Goal: Check status

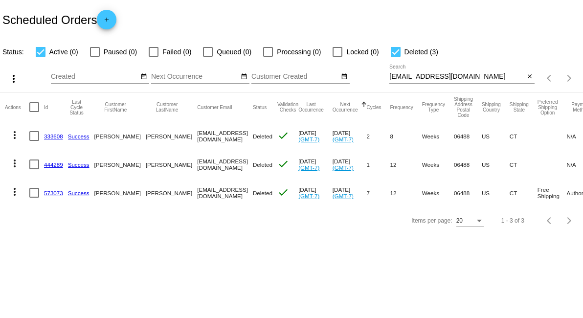
click at [489, 73] on input "[EMAIL_ADDRESS][DOMAIN_NAME]" at bounding box center [457, 77] width 135 height 8
paste input "[EMAIL_ADDRESS][DOMAIN_NAME]"
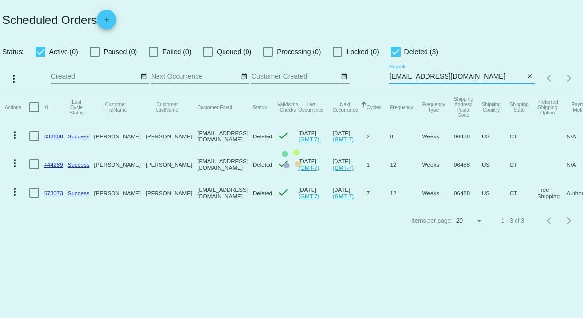
type input "[EMAIL_ADDRESS][DOMAIN_NAME]"
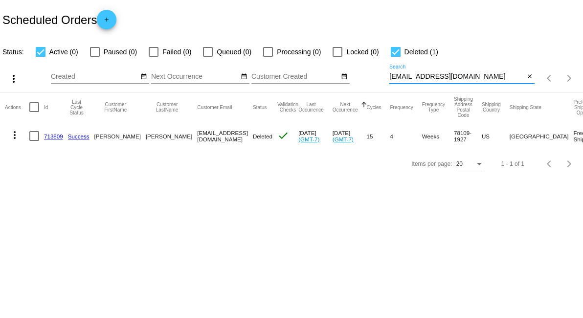
click at [397, 51] on div at bounding box center [396, 52] width 10 height 10
click at [396, 57] on input "Deleted (1)" at bounding box center [395, 57] width 0 height 0
checkbox input "false"
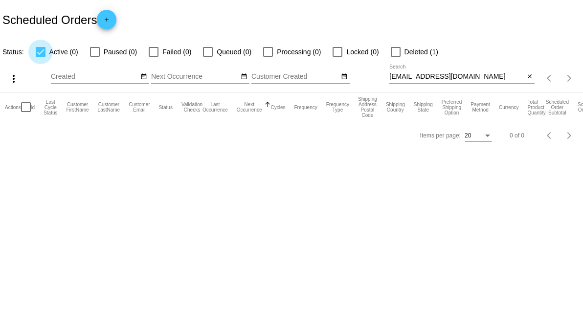
click at [49, 48] on span "Active (0)" at bounding box center [63, 52] width 29 height 12
click at [41, 57] on input "Active (0)" at bounding box center [40, 57] width 0 height 0
checkbox input "false"
